Goal: Task Accomplishment & Management: Use online tool/utility

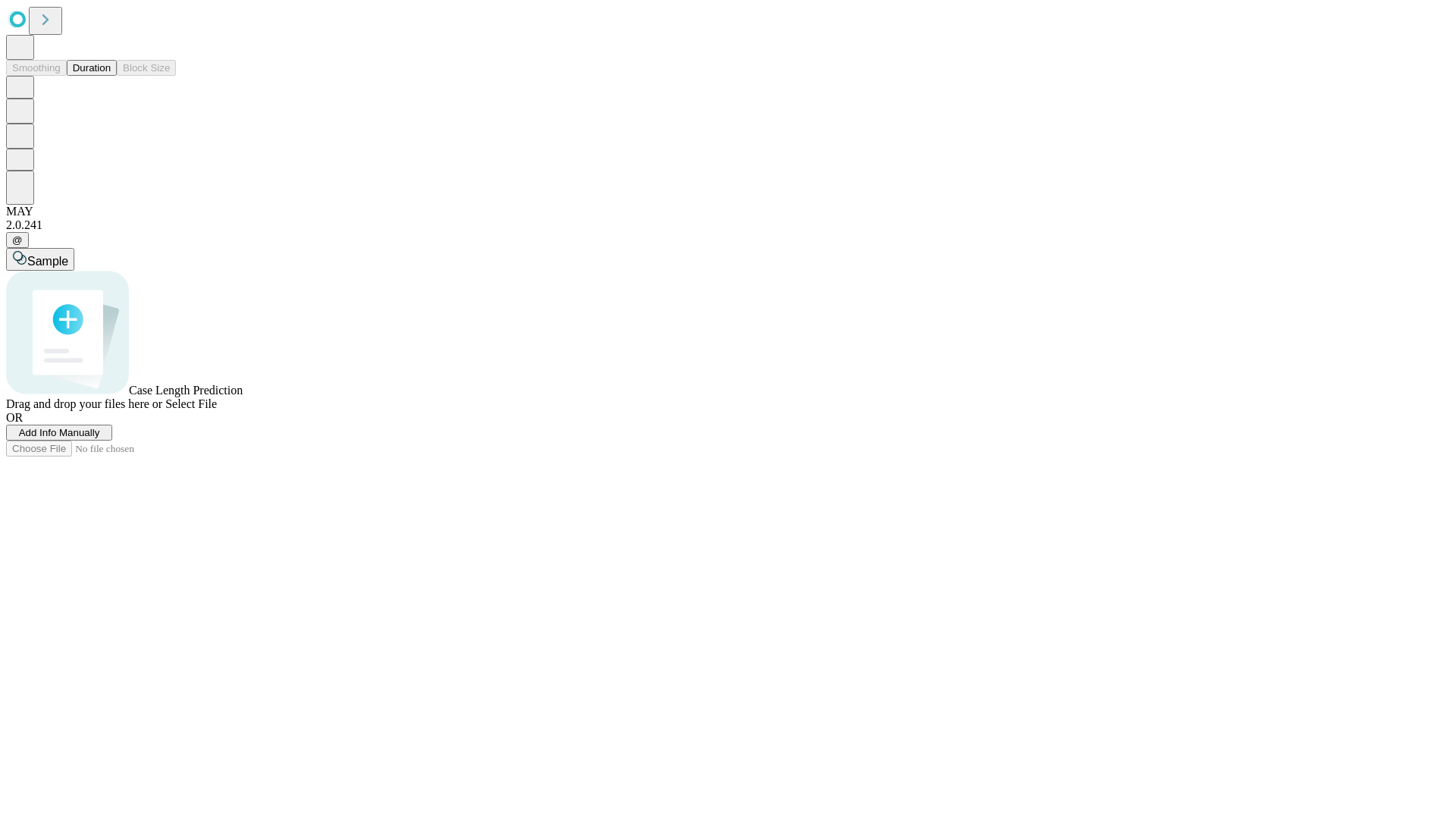
click at [111, 75] on button "Duration" at bounding box center [92, 68] width 50 height 16
click at [217, 410] on span "Select File" at bounding box center [191, 404] width 52 height 13
